Goal: Task Accomplishment & Management: Use online tool/utility

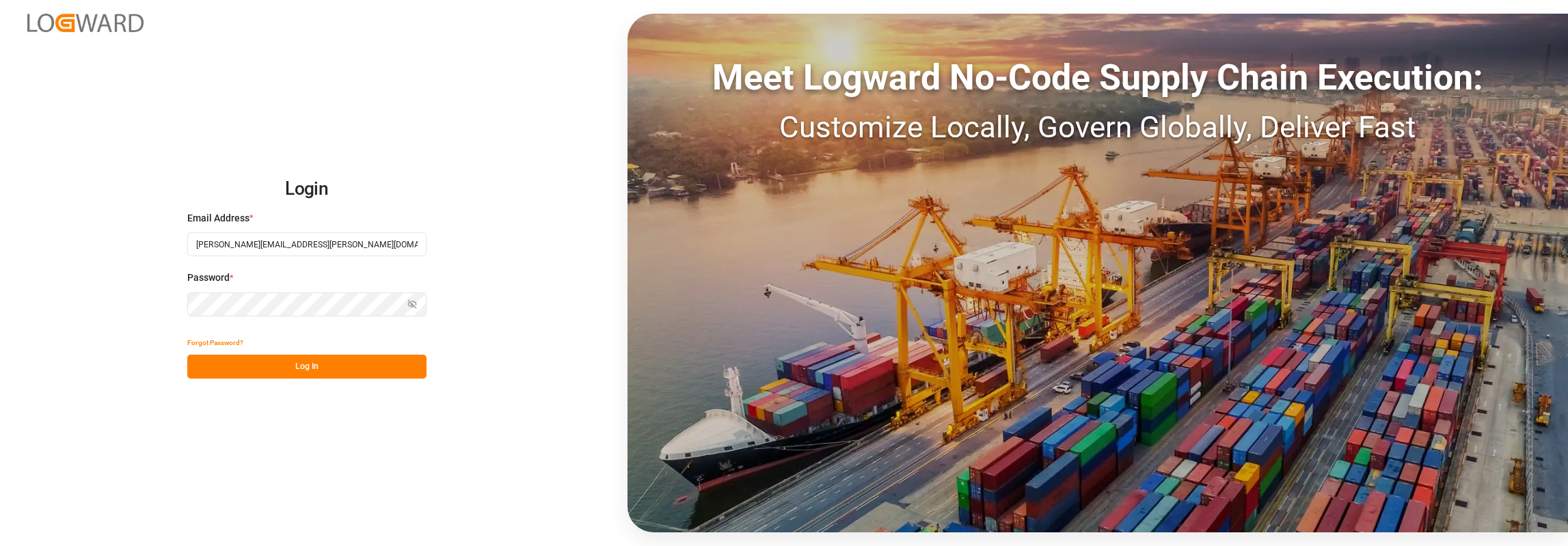
type input "[PERSON_NAME][EMAIL_ADDRESS][PERSON_NAME][DOMAIN_NAME]"
click at [340, 367] on button "Log In" at bounding box center [307, 367] width 239 height 24
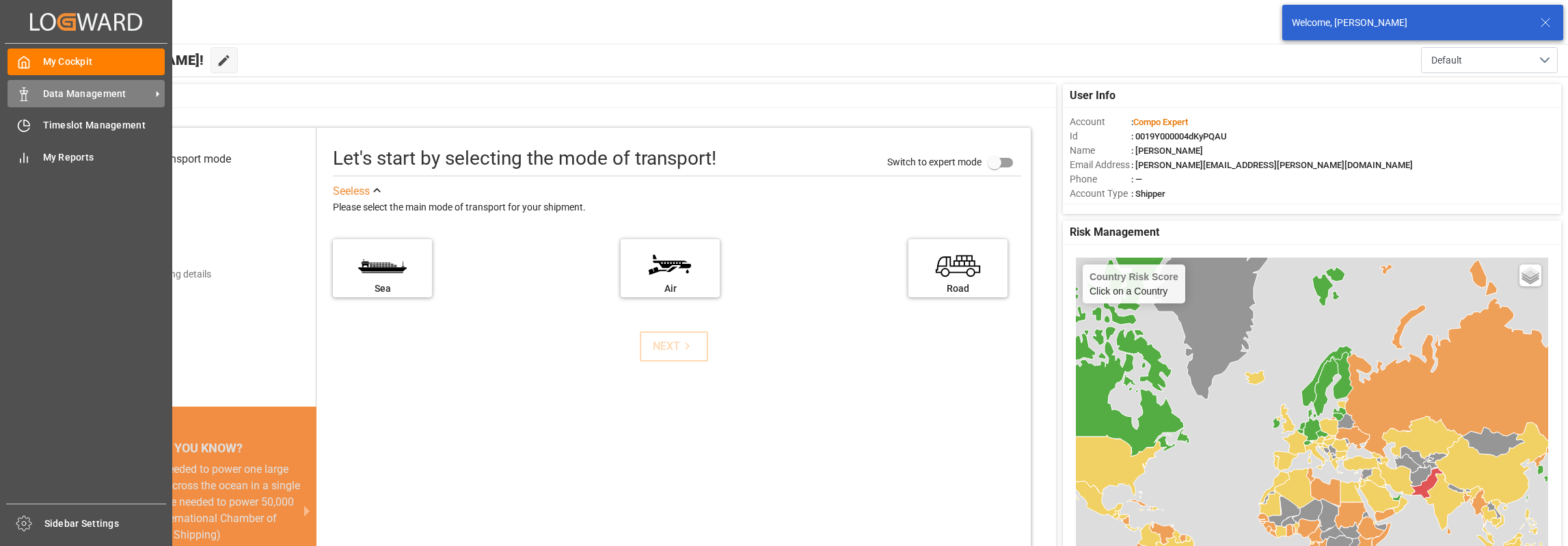
click at [30, 95] on icon at bounding box center [24, 95] width 14 height 14
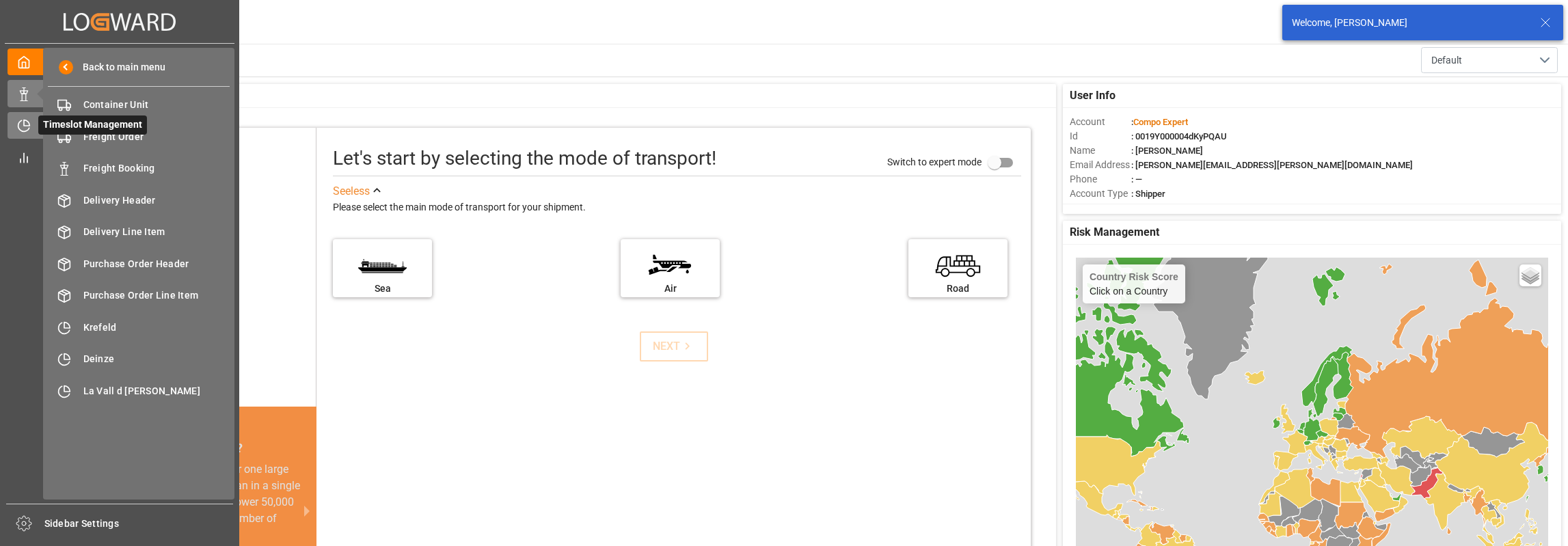
click at [30, 127] on icon at bounding box center [24, 126] width 14 height 14
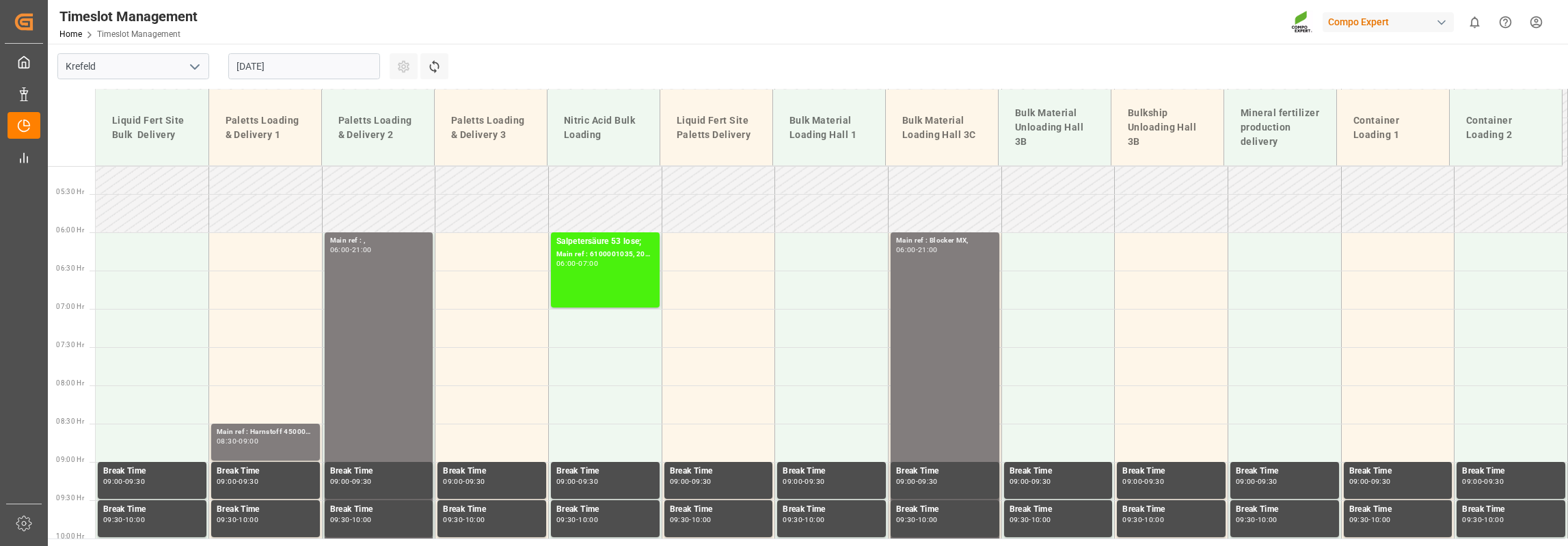
scroll to position [331, 0]
